Goal: Task Accomplishment & Management: Use online tool/utility

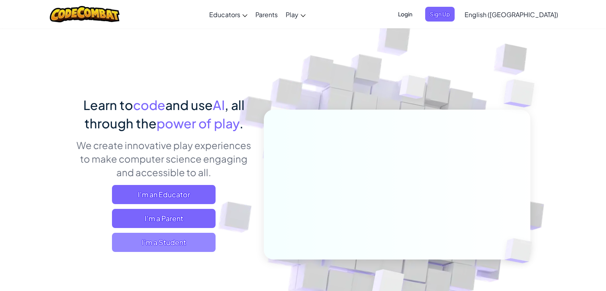
click at [167, 240] on span "I'm a Student" at bounding box center [164, 241] width 104 height 19
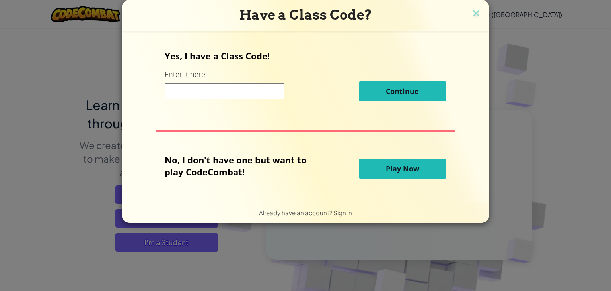
click at [376, 162] on button "Play Now" at bounding box center [403, 168] width 88 height 20
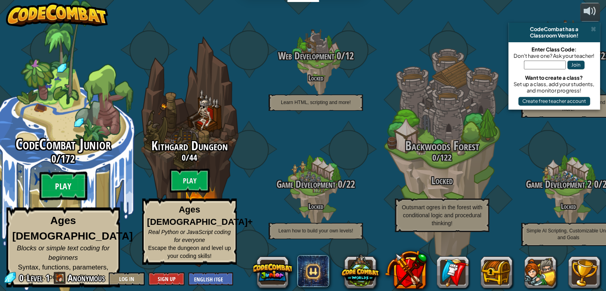
click at [62, 189] on btn "Play" at bounding box center [63, 186] width 48 height 29
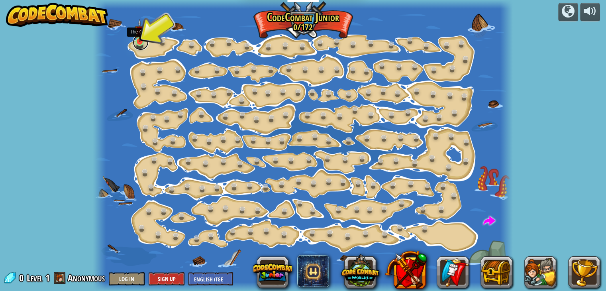
click at [142, 43] on link at bounding box center [141, 42] width 16 height 16
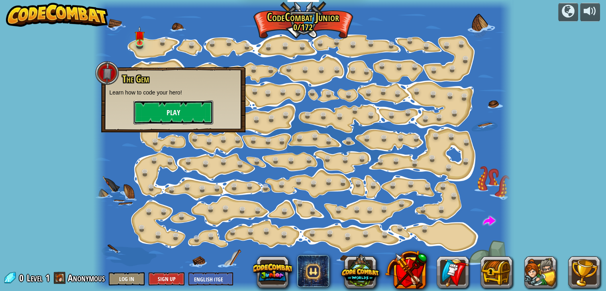
click at [172, 104] on button "Play" at bounding box center [173, 112] width 80 height 24
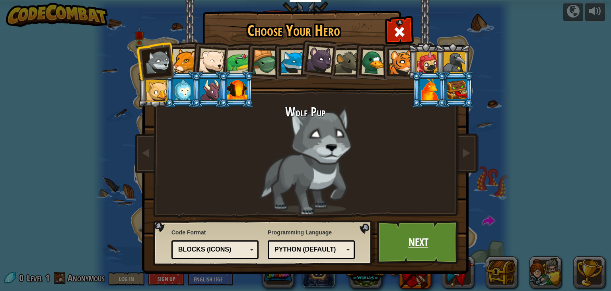
click at [408, 238] on link "Next" at bounding box center [418, 242] width 83 height 44
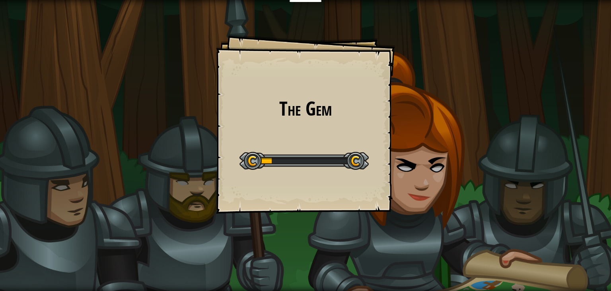
drag, startPoint x: 361, startPoint y: 134, endPoint x: 377, endPoint y: 119, distance: 21.1
drag, startPoint x: 377, startPoint y: 119, endPoint x: 381, endPoint y: 91, distance: 28.6
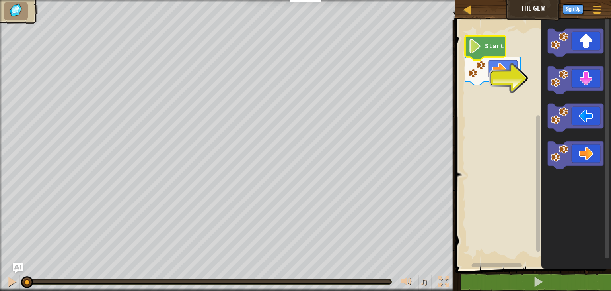
click at [475, 49] on image "Blockly Workspace" at bounding box center [476, 46] width 14 height 14
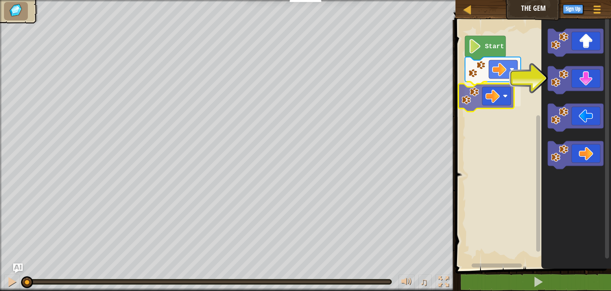
click at [486, 102] on div "Start" at bounding box center [532, 142] width 158 height 252
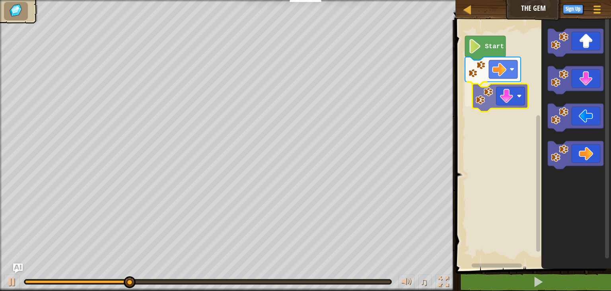
click at [478, 99] on div "Start" at bounding box center [532, 142] width 158 height 252
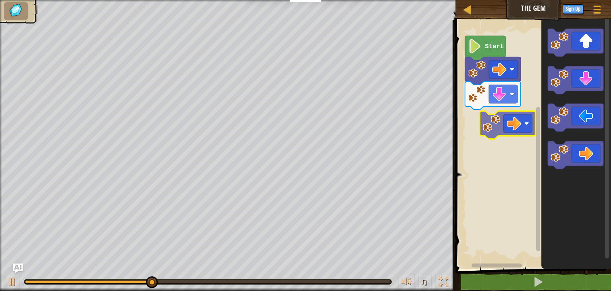
click at [506, 117] on div "Start" at bounding box center [532, 142] width 158 height 252
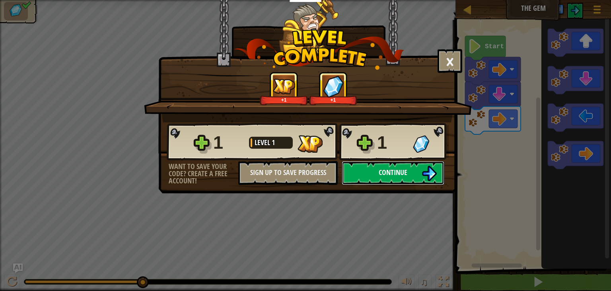
click at [396, 171] on span "Continue" at bounding box center [393, 172] width 29 height 10
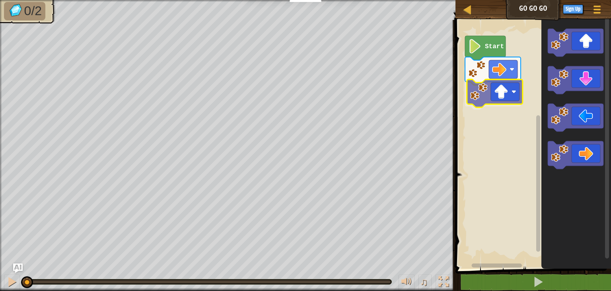
click at [496, 99] on div "Start" at bounding box center [532, 142] width 158 height 252
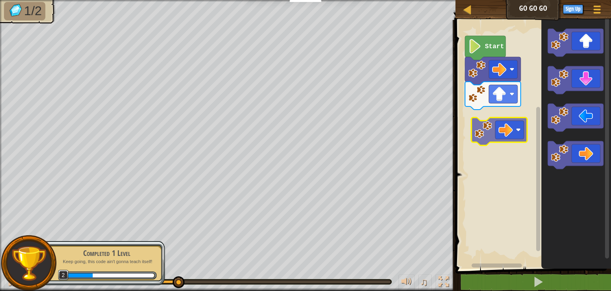
click at [481, 112] on div "Start" at bounding box center [532, 142] width 158 height 252
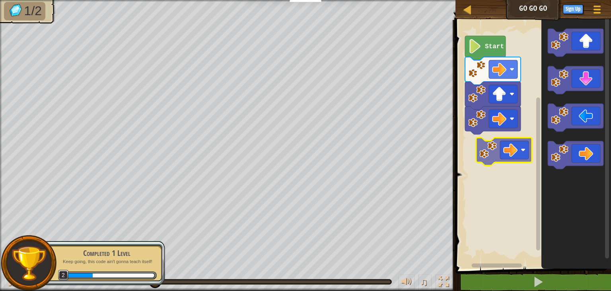
click at [494, 152] on div "Start" at bounding box center [532, 142] width 158 height 252
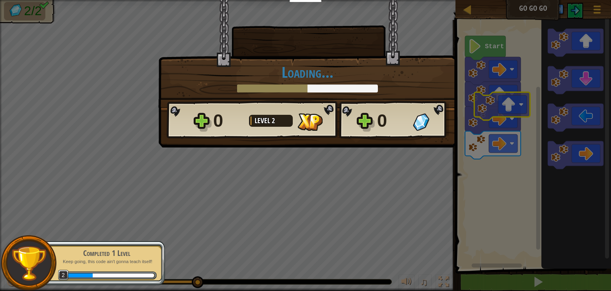
click at [510, 1] on body "Educators Create Free Account School & District Solutions Teacher Toolkit Previ…" at bounding box center [305, 0] width 611 height 1
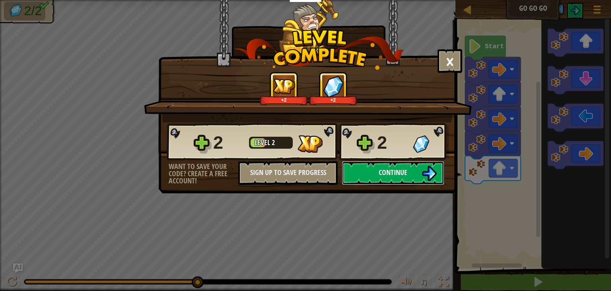
click at [393, 176] on span "Continue" at bounding box center [393, 172] width 29 height 10
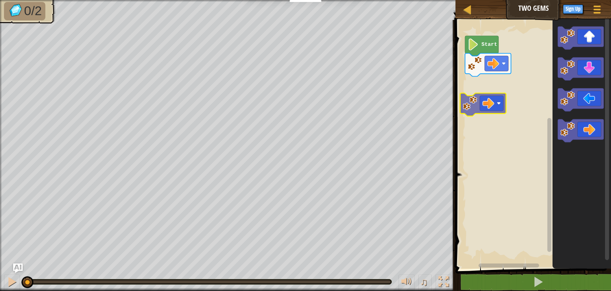
click at [483, 94] on div "Start" at bounding box center [532, 142] width 158 height 252
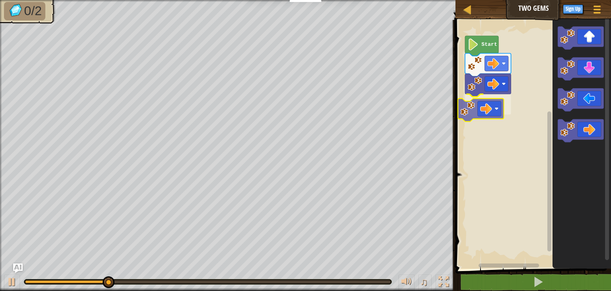
click at [470, 111] on div "Start" at bounding box center [532, 142] width 158 height 252
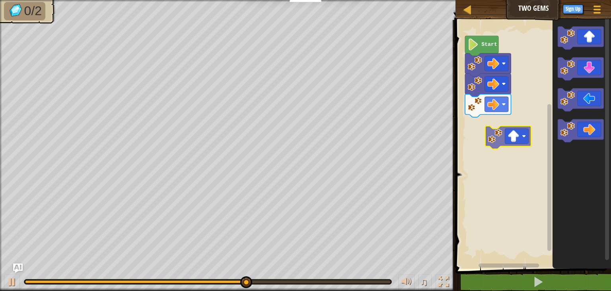
click at [496, 131] on div "Start" at bounding box center [532, 142] width 158 height 252
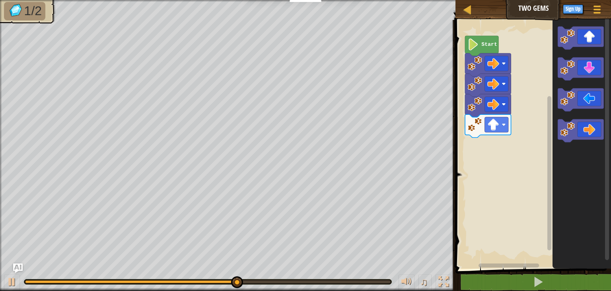
click at [485, 144] on div "Start" at bounding box center [532, 142] width 158 height 252
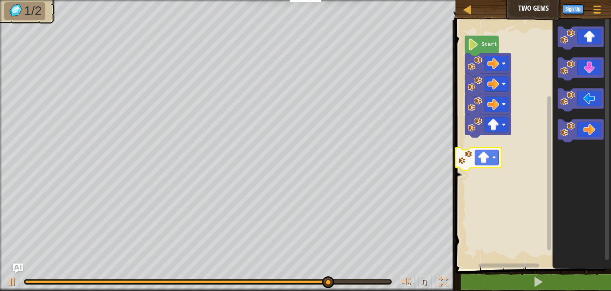
click at [475, 160] on div "Start" at bounding box center [532, 142] width 158 height 252
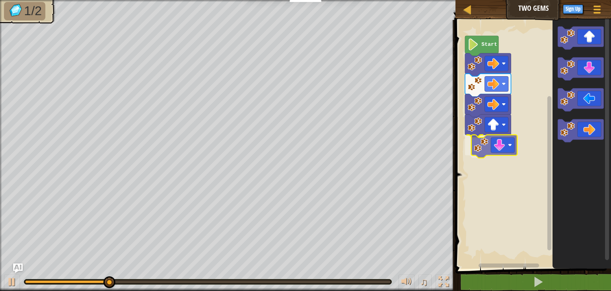
click at [504, 148] on div "Start" at bounding box center [532, 142] width 158 height 252
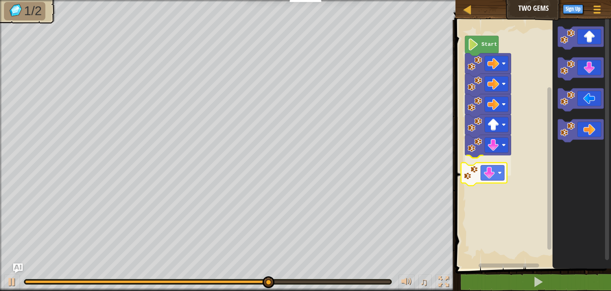
click at [487, 169] on div "Start" at bounding box center [532, 142] width 158 height 252
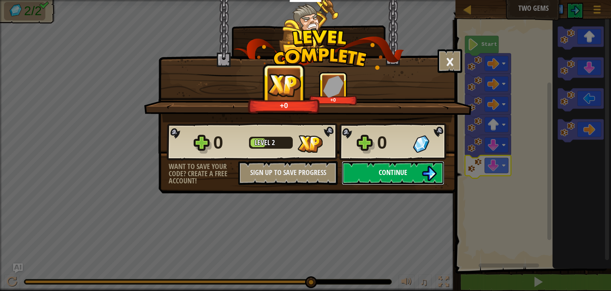
click at [376, 169] on button "Continue" at bounding box center [393, 173] width 103 height 24
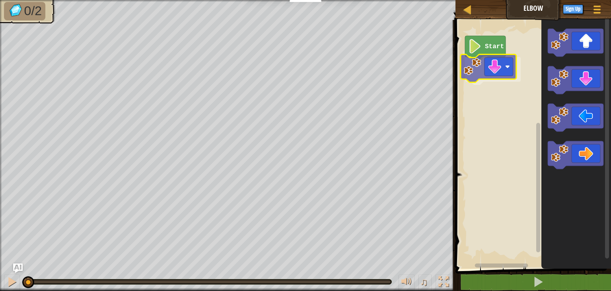
click at [483, 72] on div "Start" at bounding box center [532, 142] width 158 height 252
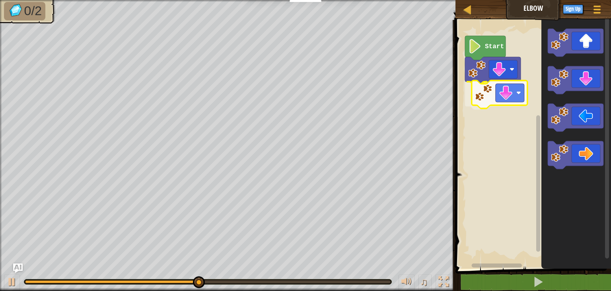
click at [494, 101] on div "Start" at bounding box center [532, 142] width 158 height 252
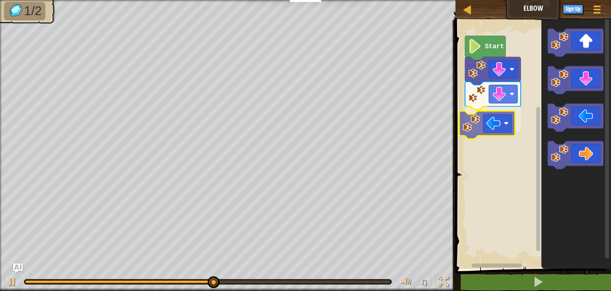
click at [490, 128] on div "Start" at bounding box center [532, 142] width 158 height 252
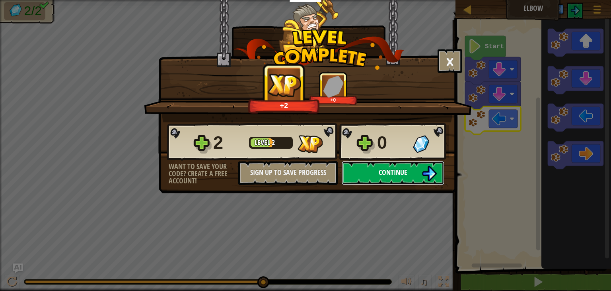
click at [392, 172] on span "Continue" at bounding box center [393, 172] width 29 height 10
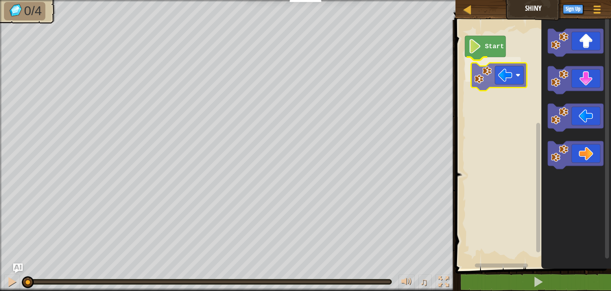
click at [504, 70] on div "Start" at bounding box center [532, 142] width 158 height 252
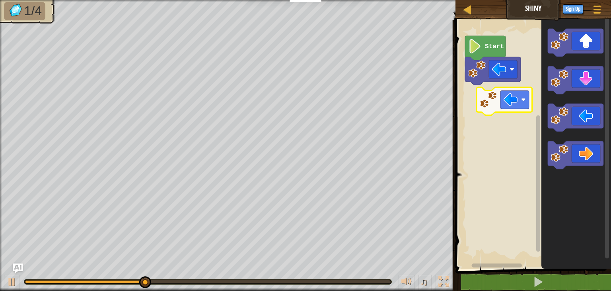
click at [500, 101] on div "Start" at bounding box center [532, 142] width 158 height 252
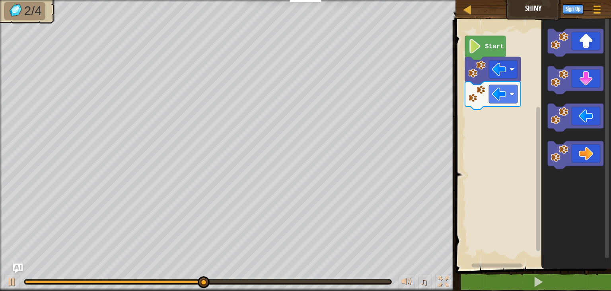
click at [497, 122] on div "Start" at bounding box center [532, 142] width 158 height 252
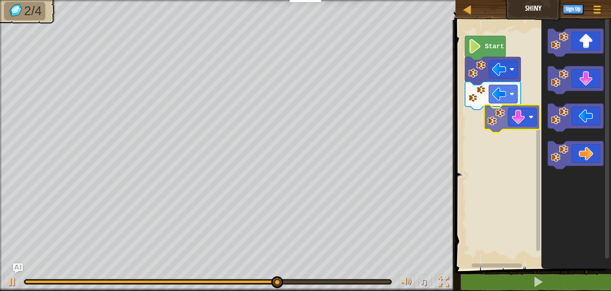
click at [473, 126] on div "Start" at bounding box center [532, 142] width 158 height 252
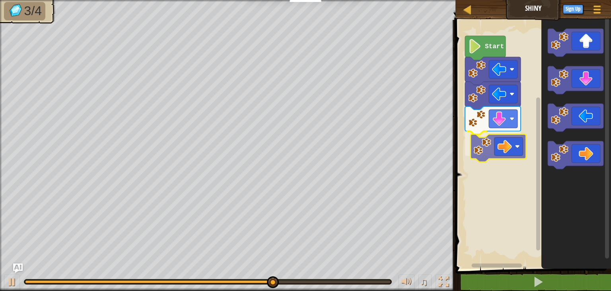
click at [492, 134] on div "Start" at bounding box center [532, 142] width 158 height 252
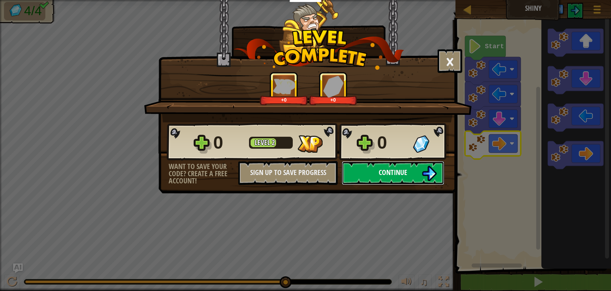
click at [406, 170] on span "Continue" at bounding box center [393, 172] width 29 height 10
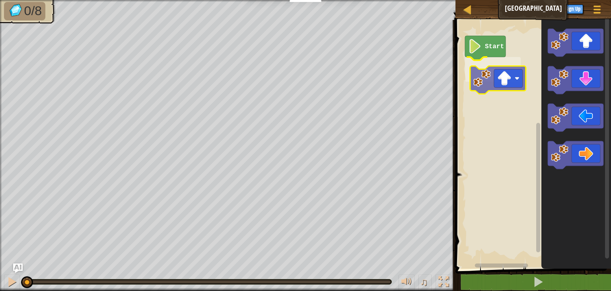
click at [484, 84] on div "Start" at bounding box center [532, 142] width 158 height 252
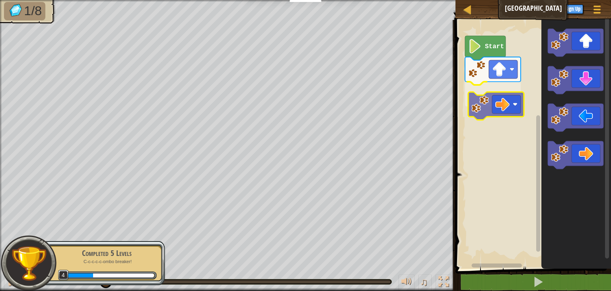
click at [484, 92] on div "Start" at bounding box center [532, 142] width 158 height 252
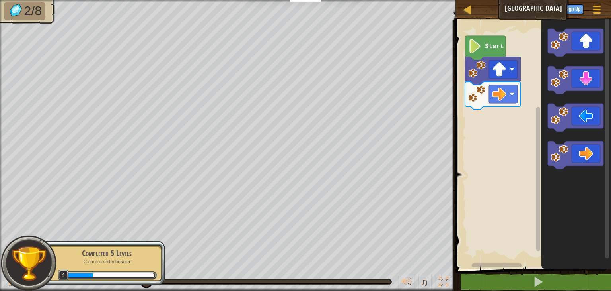
click at [574, 86] on icon "Blockly Workspace" at bounding box center [576, 80] width 56 height 28
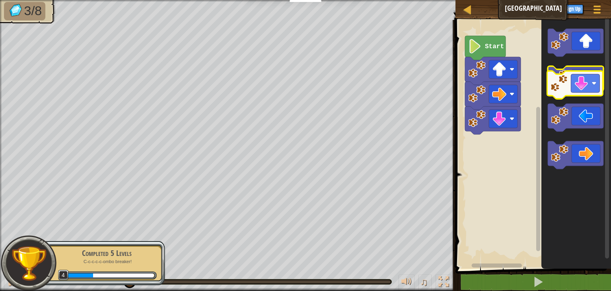
click at [576, 88] on icon "Blockly Workspace" at bounding box center [576, 80] width 56 height 28
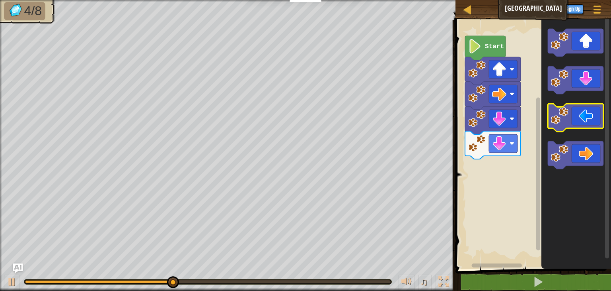
click at [559, 117] on image "Blockly Workspace" at bounding box center [560, 116] width 18 height 18
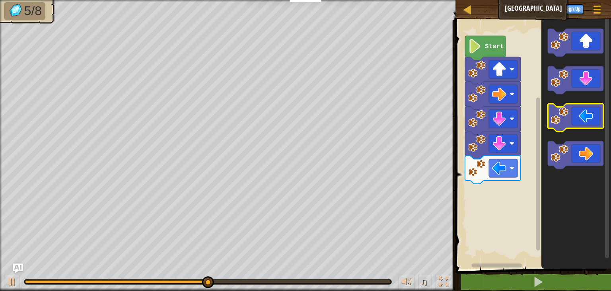
click at [567, 117] on image "Blockly Workspace" at bounding box center [560, 116] width 18 height 18
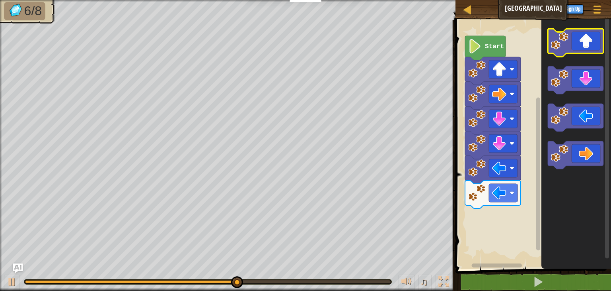
click at [583, 40] on icon "Blockly Workspace" at bounding box center [576, 43] width 56 height 28
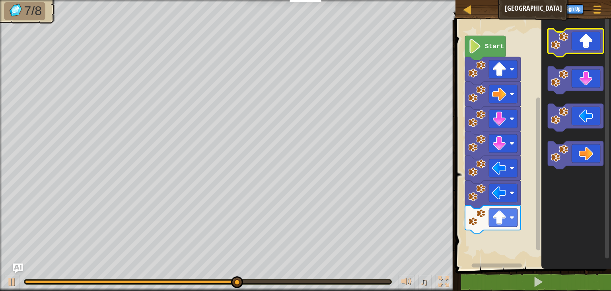
click at [583, 40] on icon "Blockly Workspace" at bounding box center [576, 43] width 56 height 28
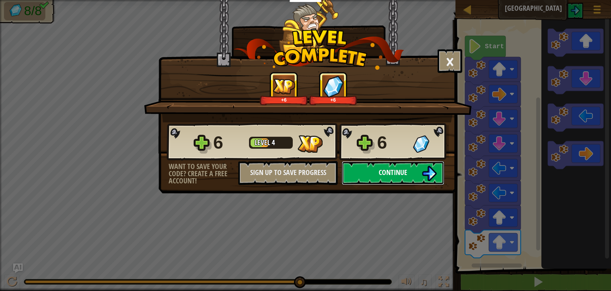
click at [381, 168] on span "Continue" at bounding box center [393, 172] width 29 height 10
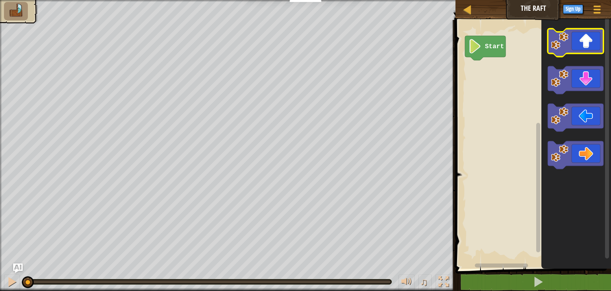
click at [572, 48] on icon "Blockly Workspace" at bounding box center [576, 43] width 56 height 28
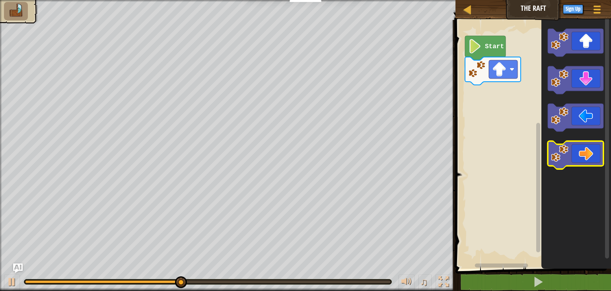
click at [581, 147] on icon "Blockly Workspace" at bounding box center [576, 155] width 56 height 28
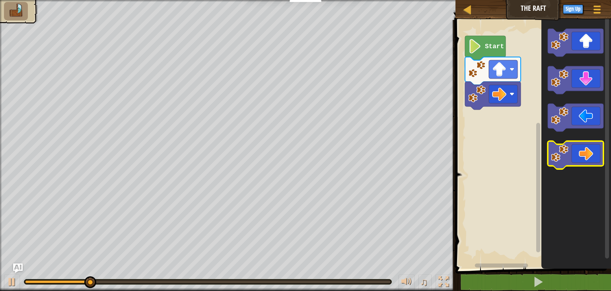
click at [581, 147] on icon "Blockly Workspace" at bounding box center [576, 155] width 56 height 28
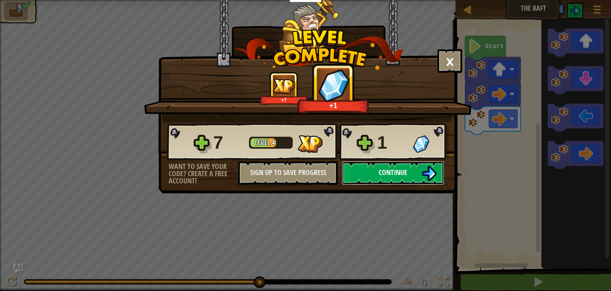
click at [425, 171] on img at bounding box center [429, 173] width 15 height 15
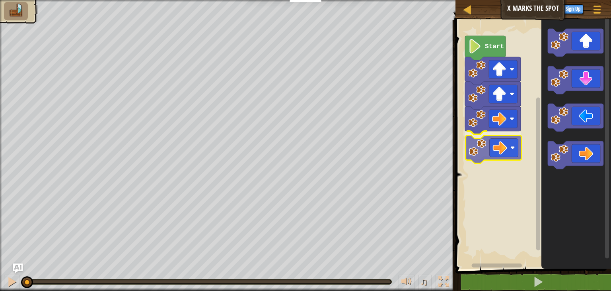
click at [498, 148] on div "Start" at bounding box center [532, 142] width 158 height 252
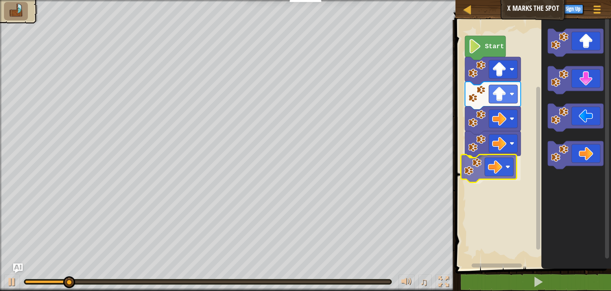
click at [481, 174] on div "Start" at bounding box center [532, 142] width 158 height 252
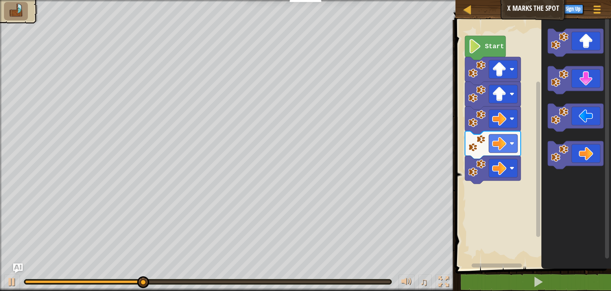
click at [497, 196] on div "Start" at bounding box center [532, 142] width 158 height 252
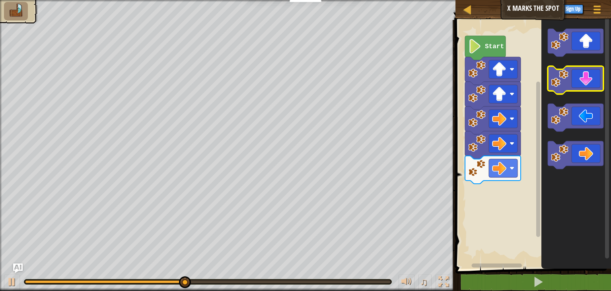
click at [570, 81] on icon "Blockly Workspace" at bounding box center [576, 80] width 56 height 28
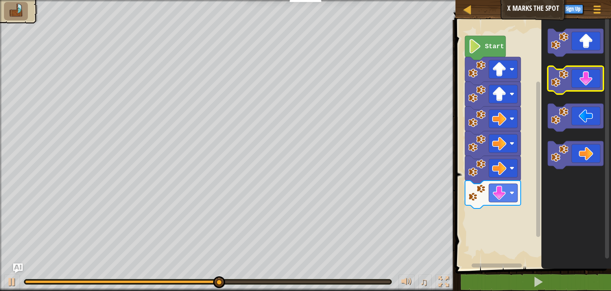
click at [570, 81] on icon "Blockly Workspace" at bounding box center [576, 80] width 56 height 28
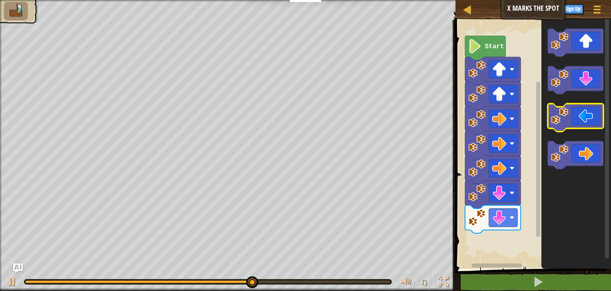
click at [592, 123] on icon "Blockly Workspace" at bounding box center [576, 118] width 56 height 28
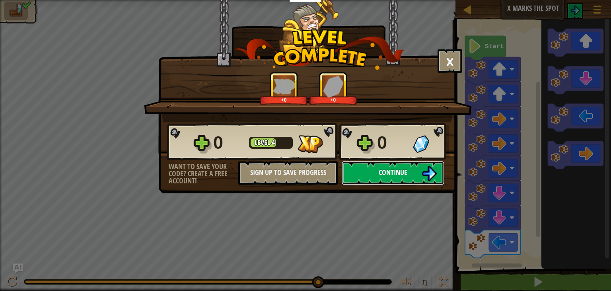
click at [399, 167] on span "Continue" at bounding box center [393, 172] width 29 height 10
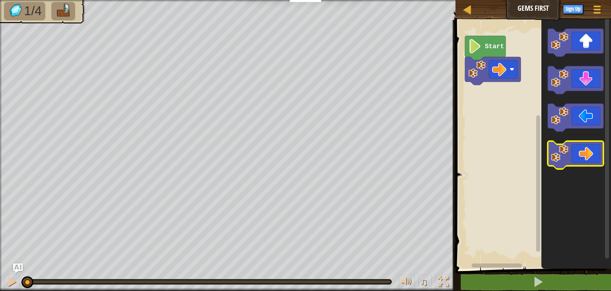
click at [569, 148] on icon "Blockly Workspace" at bounding box center [576, 155] width 56 height 28
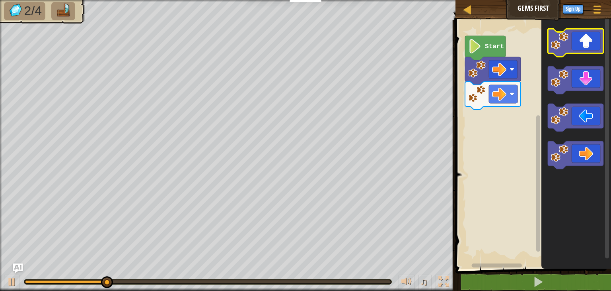
click at [588, 42] on icon "Blockly Workspace" at bounding box center [576, 43] width 56 height 28
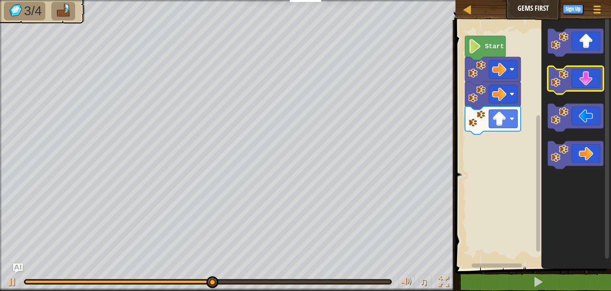
click at [589, 87] on icon "Blockly Workspace" at bounding box center [576, 80] width 56 height 28
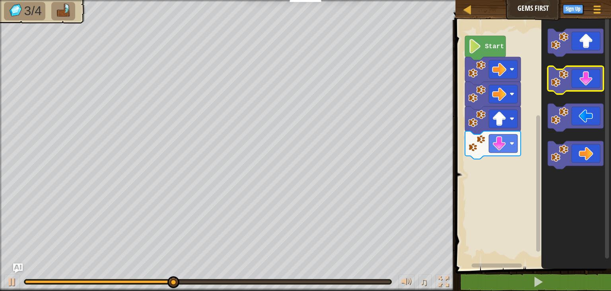
click at [589, 87] on icon "Blockly Workspace" at bounding box center [576, 80] width 56 height 28
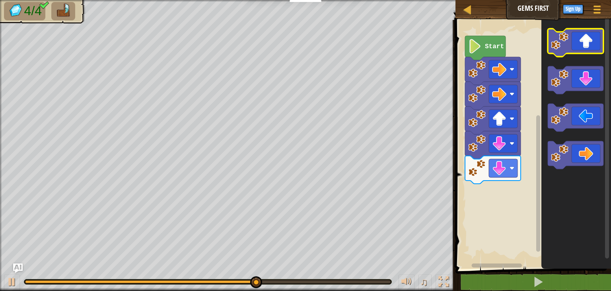
click at [588, 47] on icon "Blockly Workspace" at bounding box center [576, 43] width 56 height 28
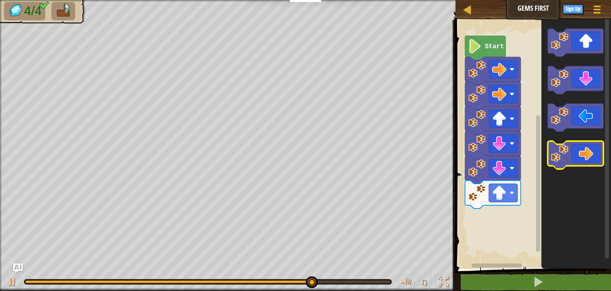
click at [592, 146] on icon "Blockly Workspace" at bounding box center [576, 155] width 56 height 28
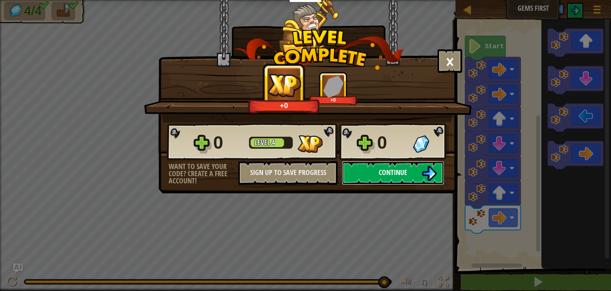
click at [383, 172] on span "Continue" at bounding box center [393, 172] width 29 height 10
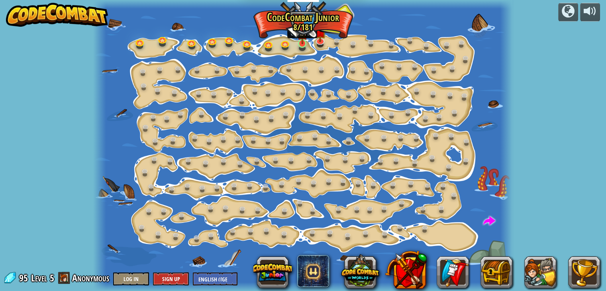
click at [298, 42] on img at bounding box center [302, 32] width 10 height 23
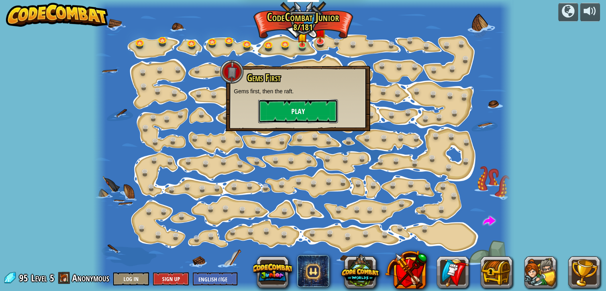
click at [311, 107] on button "Play" at bounding box center [298, 111] width 80 height 24
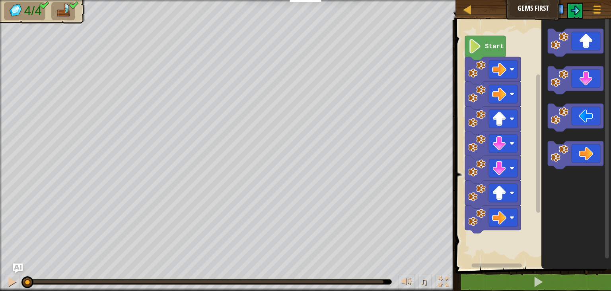
click at [519, 272] on span at bounding box center [534, 133] width 162 height 281
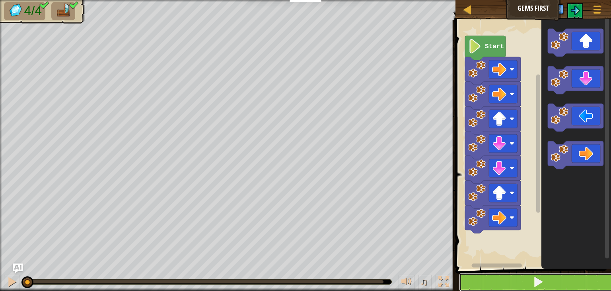
click at [524, 285] on button at bounding box center [538, 282] width 158 height 18
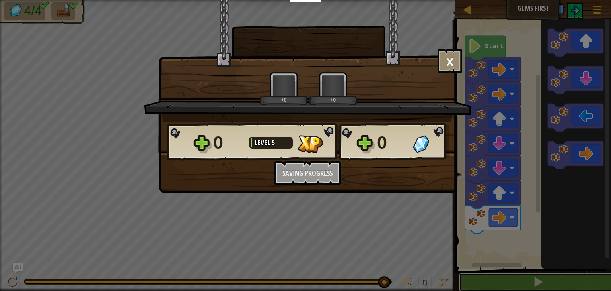
scroll to position [0, 0]
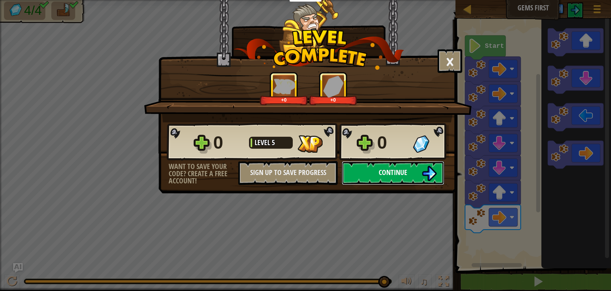
click at [382, 176] on span "Continue" at bounding box center [393, 172] width 29 height 10
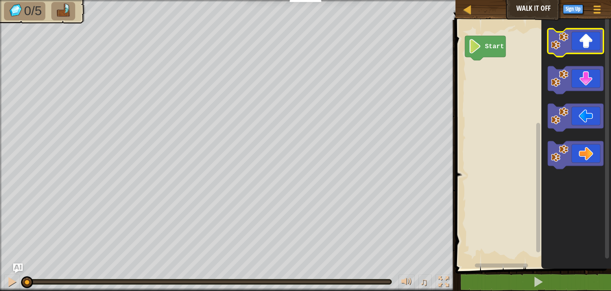
click at [571, 43] on icon "Blockly Workspace" at bounding box center [576, 43] width 56 height 28
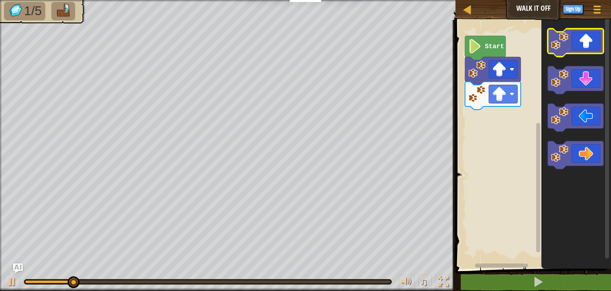
click at [571, 43] on icon "Blockly Workspace" at bounding box center [576, 43] width 56 height 28
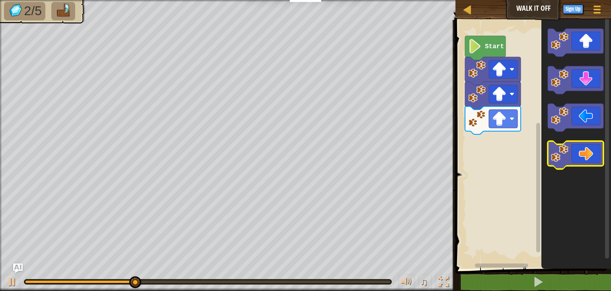
click at [587, 150] on icon "Blockly Workspace" at bounding box center [576, 155] width 56 height 28
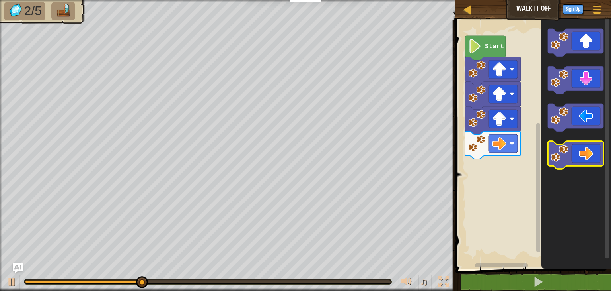
click at [587, 150] on icon "Blockly Workspace" at bounding box center [576, 155] width 56 height 28
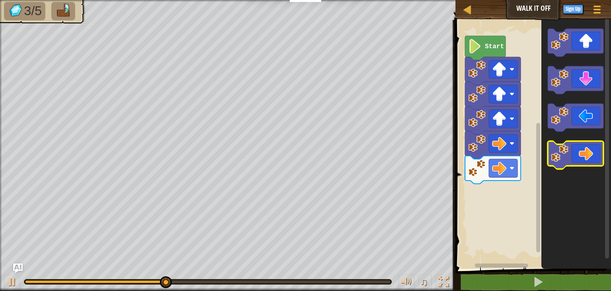
click at [587, 150] on icon "Blockly Workspace" at bounding box center [576, 155] width 56 height 28
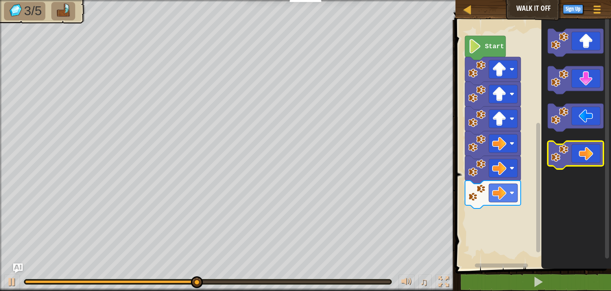
click at [584, 145] on icon "Blockly Workspace" at bounding box center [576, 155] width 56 height 28
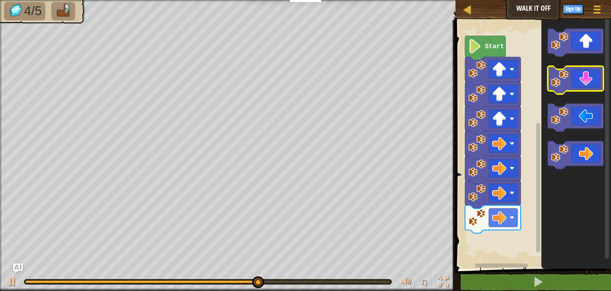
click at [589, 84] on icon "Blockly Workspace" at bounding box center [576, 80] width 56 height 28
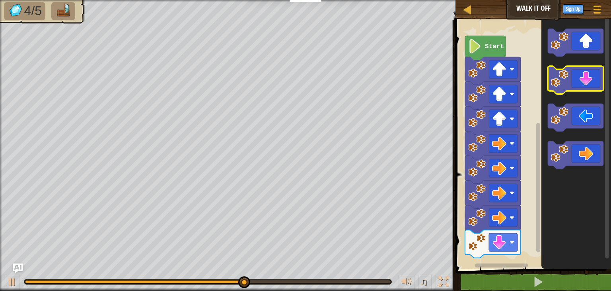
click at [589, 84] on icon "Blockly Workspace" at bounding box center [576, 80] width 56 height 28
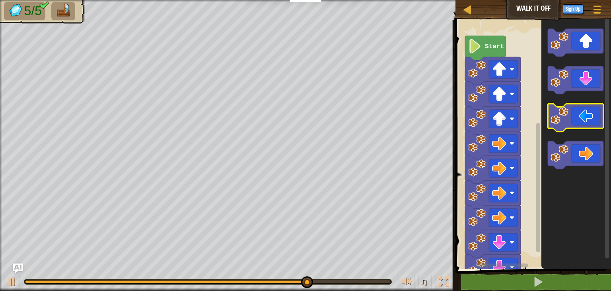
click at [587, 117] on icon "Blockly Workspace" at bounding box center [576, 118] width 56 height 28
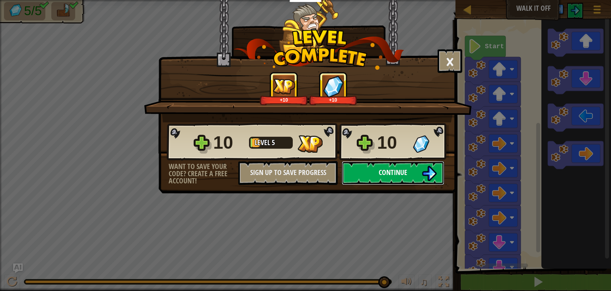
click at [414, 166] on button "Continue" at bounding box center [393, 173] width 103 height 24
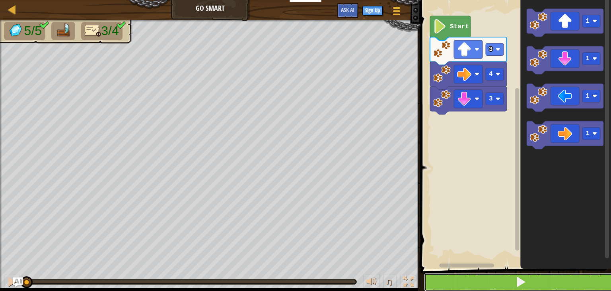
click at [531, 281] on button at bounding box center [520, 282] width 193 height 18
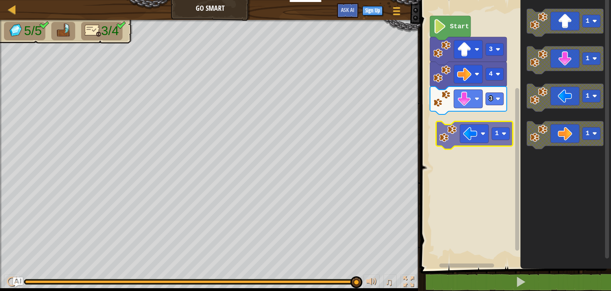
click at [473, 132] on div "3 4 3 Start 1 1 1 1 1" at bounding box center [514, 132] width 193 height 272
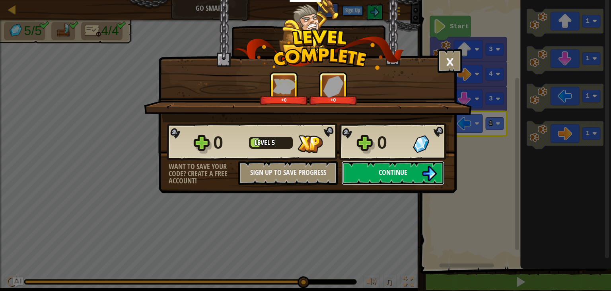
click at [396, 172] on span "Continue" at bounding box center [393, 172] width 29 height 10
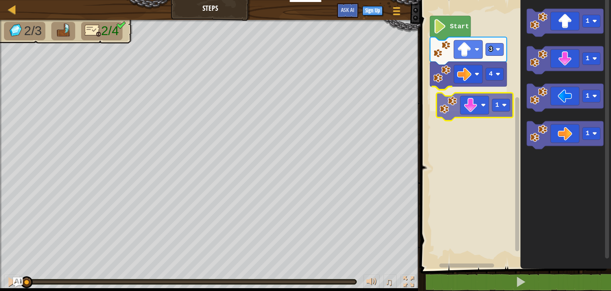
click at [446, 115] on div "4 1 3 Start 1 1 1 1 1" at bounding box center [514, 132] width 193 height 272
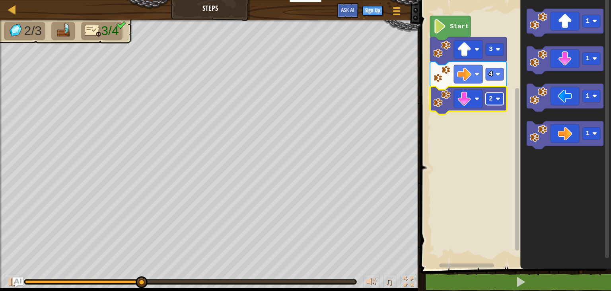
click at [500, 99] on image "Blockly Workspace" at bounding box center [498, 98] width 5 height 5
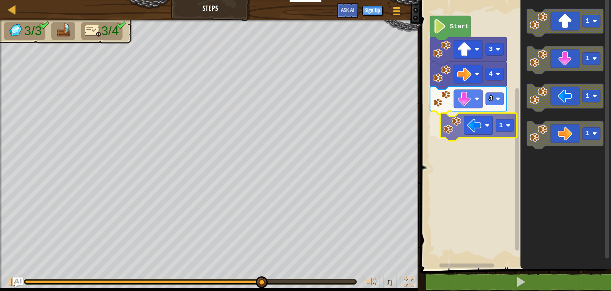
click at [493, 129] on div "Start 3 4 3 1 1 1 1 1 1" at bounding box center [514, 132] width 193 height 272
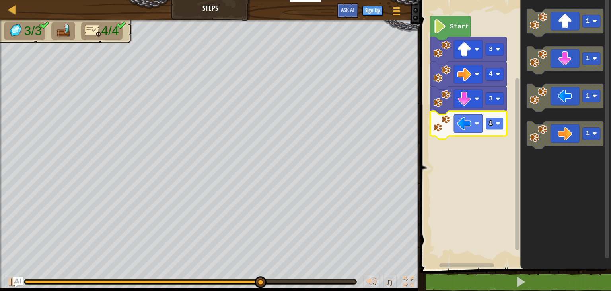
click at [494, 122] on rect "Blockly Workspace" at bounding box center [495, 123] width 18 height 12
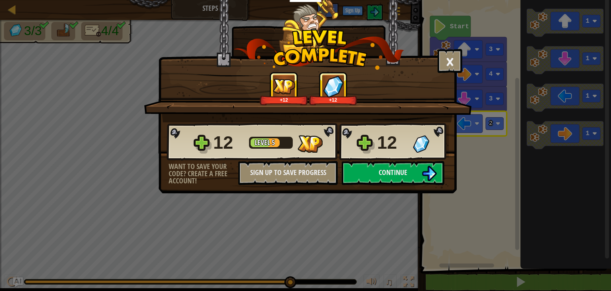
click at [430, 204] on div "× How fun was this level? +12 +12 Reticulating Splines... 12 Level 5 12 Want to…" at bounding box center [305, 145] width 611 height 291
click at [388, 179] on button "Continue" at bounding box center [393, 173] width 103 height 24
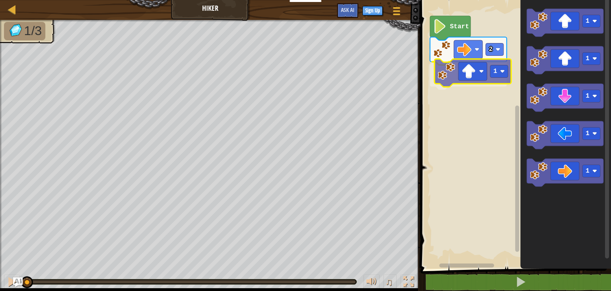
click at [475, 78] on div "2 1 Start 1 1 1 1 1 1" at bounding box center [514, 132] width 193 height 272
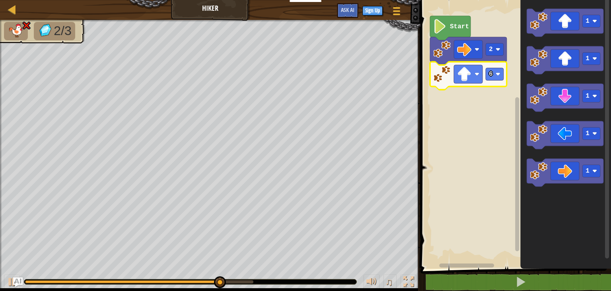
click at [490, 73] on text "6" at bounding box center [491, 73] width 4 height 7
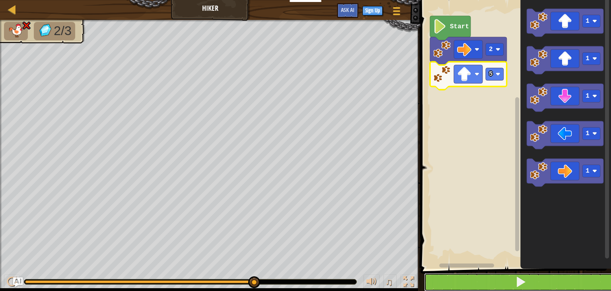
click at [485, 275] on button at bounding box center [520, 282] width 193 height 18
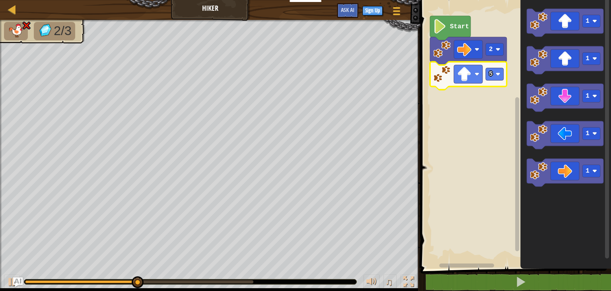
click at [493, 67] on icon "Blockly Workspace" at bounding box center [468, 76] width 77 height 28
click at [493, 74] on rect "Blockly Workspace" at bounding box center [495, 74] width 18 height 12
click at [515, 272] on span at bounding box center [516, 123] width 197 height 301
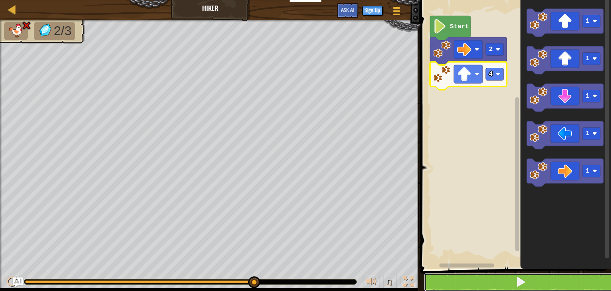
click at [515, 277] on button at bounding box center [520, 282] width 193 height 18
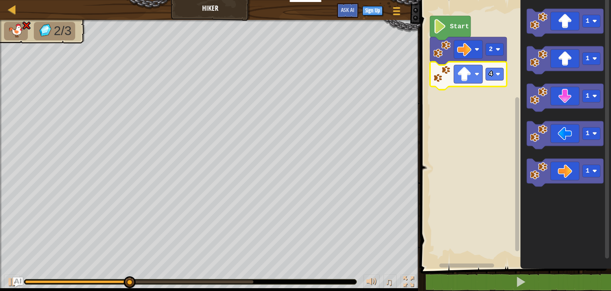
click at [504, 82] on icon "Blockly Workspace" at bounding box center [468, 76] width 77 height 28
click at [497, 75] on image "Blockly Workspace" at bounding box center [498, 74] width 5 height 5
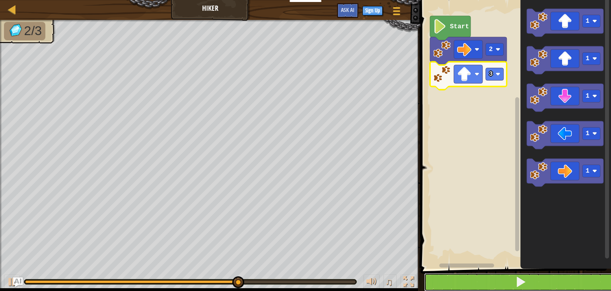
click at [510, 276] on button at bounding box center [520, 282] width 193 height 18
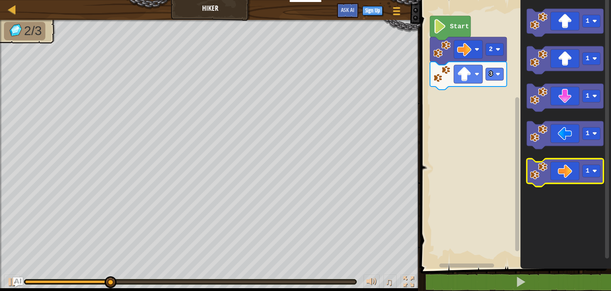
click at [570, 176] on icon "Blockly Workspace" at bounding box center [565, 172] width 77 height 28
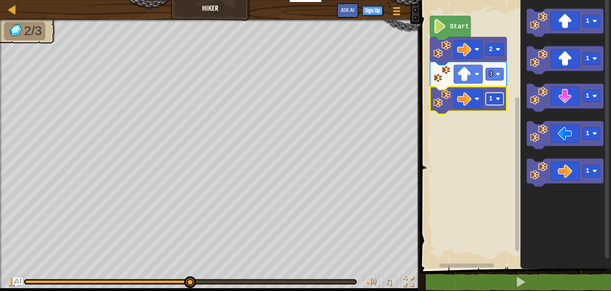
click at [504, 104] on rect "Blockly Workspace" at bounding box center [495, 99] width 18 height 12
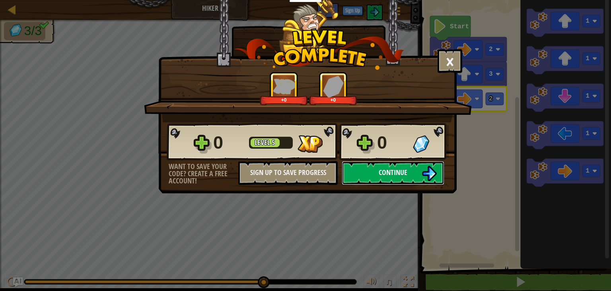
click at [373, 165] on button "Continue" at bounding box center [393, 173] width 103 height 24
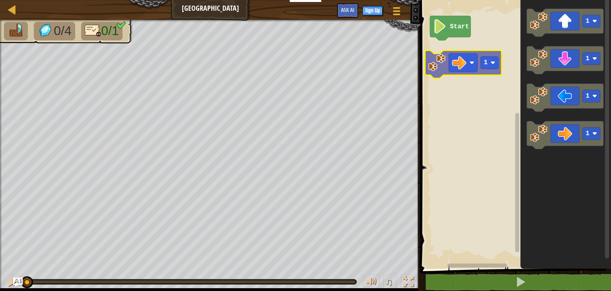
click at [443, 64] on div "Start 1 1 1 1 1" at bounding box center [514, 132] width 193 height 272
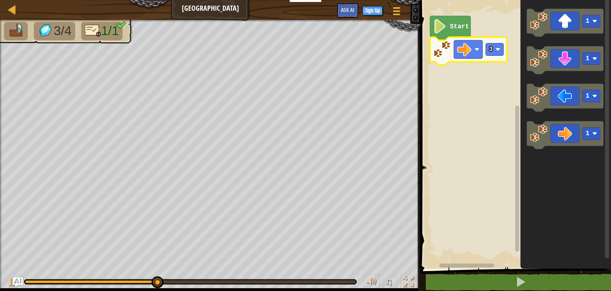
click at [492, 61] on icon "Blockly Workspace" at bounding box center [468, 51] width 77 height 28
click at [496, 50] on image "Blockly Workspace" at bounding box center [498, 49] width 5 height 5
click at [498, 52] on rect "Blockly Workspace" at bounding box center [495, 49] width 18 height 12
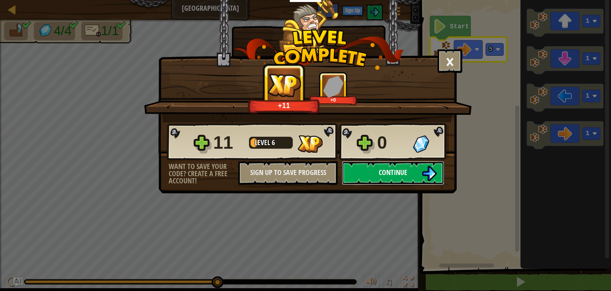
click at [425, 169] on img at bounding box center [429, 173] width 15 height 15
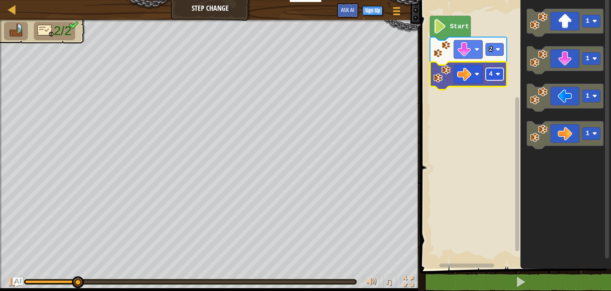
click at [498, 72] on image "Blockly Workspace" at bounding box center [498, 74] width 5 height 5
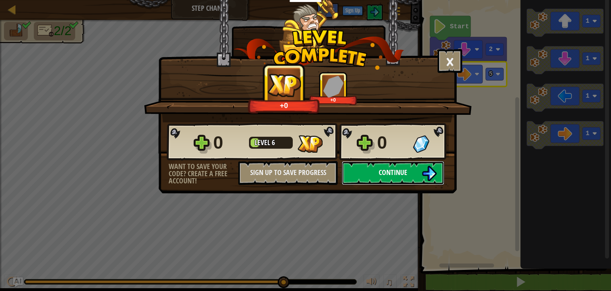
click at [388, 180] on button "Continue" at bounding box center [393, 173] width 103 height 24
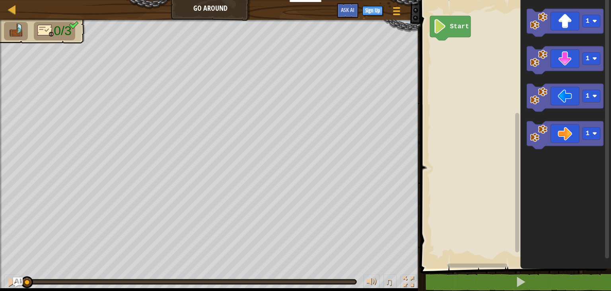
click at [514, 62] on div "Start 1 1 1 1" at bounding box center [514, 132] width 193 height 272
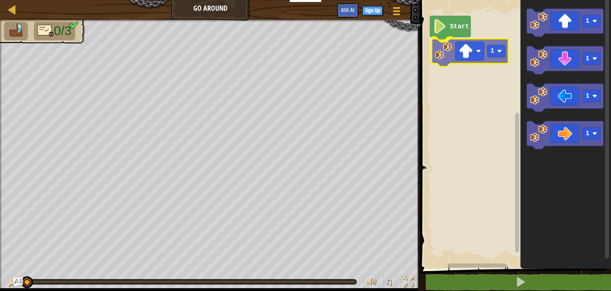
click at [460, 59] on div "Start 1 1 1 1 1 1" at bounding box center [514, 132] width 193 height 272
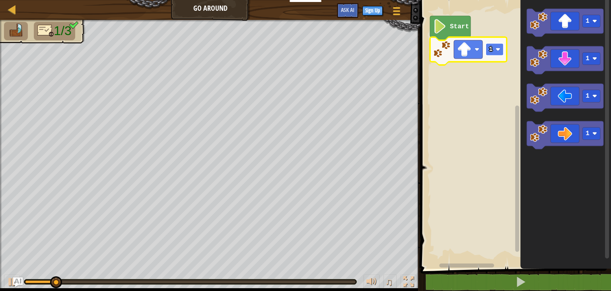
click at [493, 55] on rect "Blockly Workspace" at bounding box center [495, 49] width 18 height 12
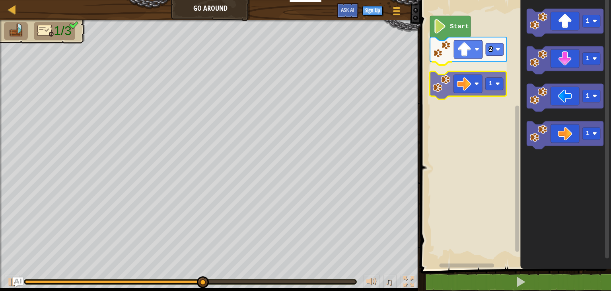
click at [450, 92] on div "Start 2 1 1 1 1 1 1" at bounding box center [514, 132] width 193 height 272
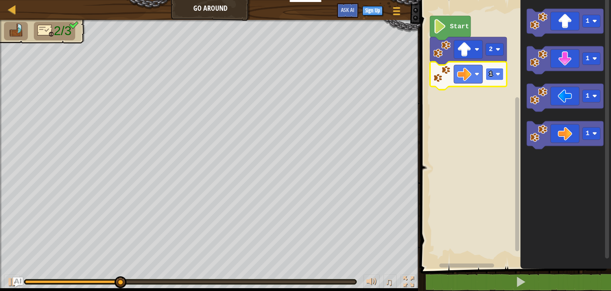
click at [493, 74] on rect "Blockly Workspace" at bounding box center [495, 74] width 18 height 12
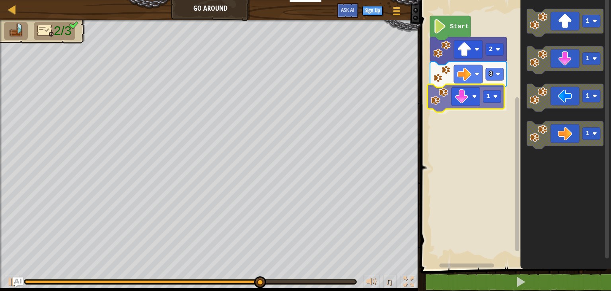
click at [451, 110] on div "Start 2 3 1 1 1 1 1 1" at bounding box center [514, 132] width 193 height 272
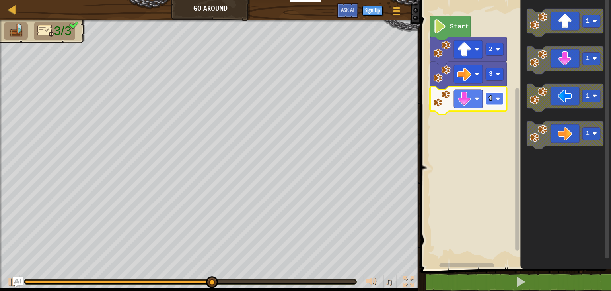
click at [490, 104] on rect "Blockly Workspace" at bounding box center [495, 99] width 18 height 12
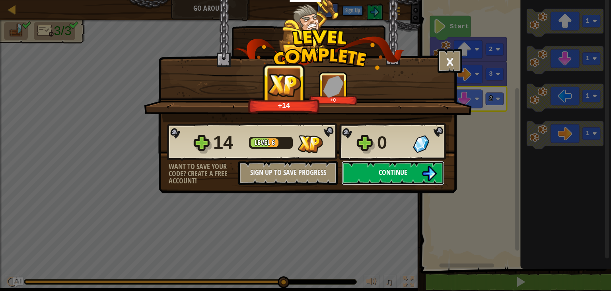
click at [377, 167] on button "Continue" at bounding box center [393, 173] width 103 height 24
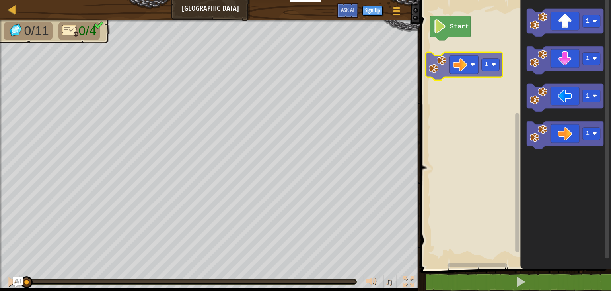
click at [468, 64] on div "Start 1 1 1 1 1" at bounding box center [514, 132] width 193 height 272
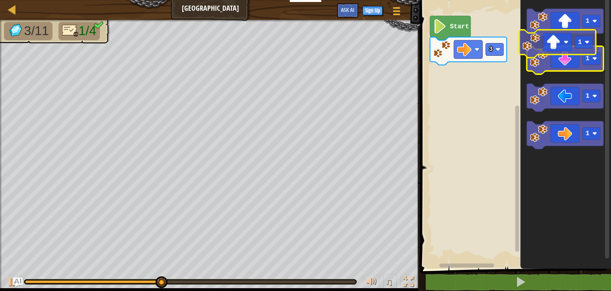
click at [565, 44] on icon "1 1 1 1" at bounding box center [566, 132] width 91 height 272
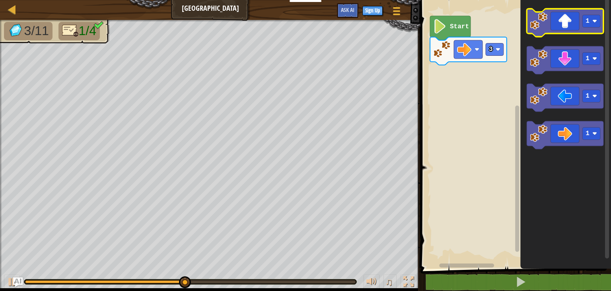
click at [597, 28] on icon "Blockly Workspace" at bounding box center [565, 23] width 77 height 28
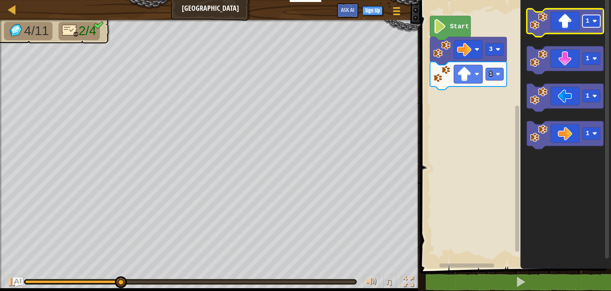
click at [590, 24] on rect "Blockly Workspace" at bounding box center [592, 21] width 18 height 12
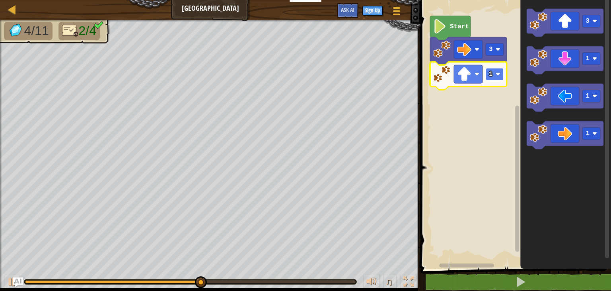
click at [494, 72] on rect "Blockly Workspace" at bounding box center [495, 74] width 18 height 12
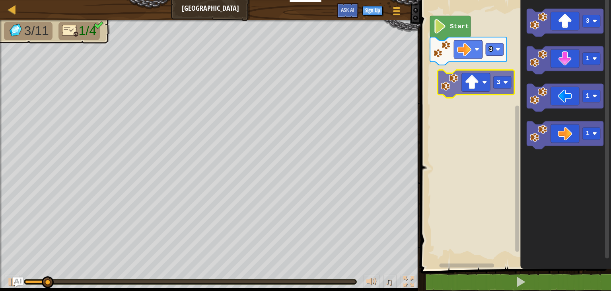
click at [476, 86] on div "Start 3 3 1 1 1 3" at bounding box center [514, 132] width 193 height 272
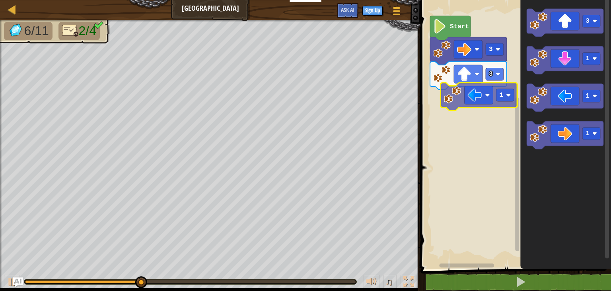
click at [465, 101] on div "Start 3 3 3 1 1 1 1" at bounding box center [514, 132] width 193 height 272
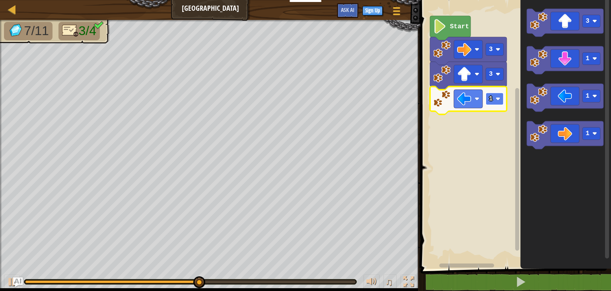
click at [497, 98] on image "Blockly Workspace" at bounding box center [498, 98] width 5 height 5
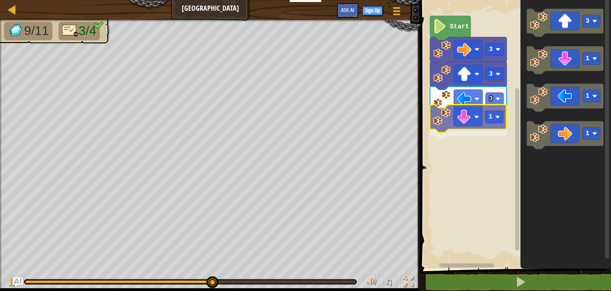
click at [465, 121] on div "Start 3 3 3 1 3 1 1 1 1" at bounding box center [514, 132] width 193 height 272
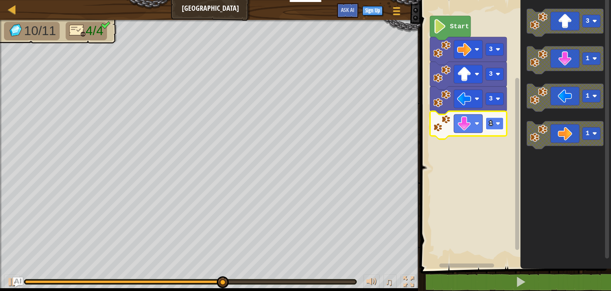
click at [495, 123] on rect "Blockly Workspace" at bounding box center [495, 123] width 18 height 12
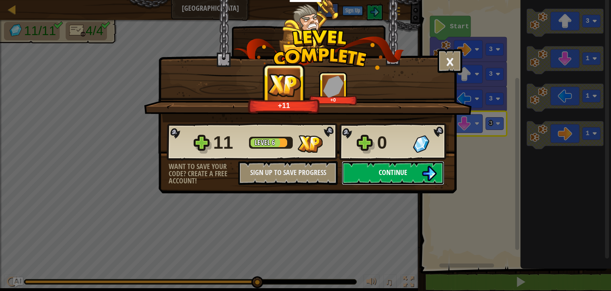
click at [419, 175] on button "Continue" at bounding box center [393, 173] width 103 height 24
